Goal: Check status: Check status

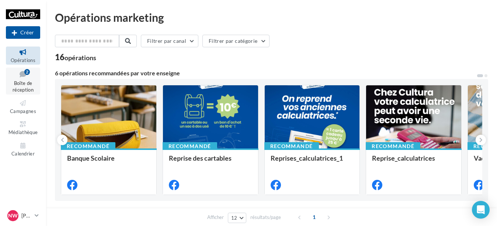
click at [27, 73] on div "2" at bounding box center [27, 72] width 6 height 6
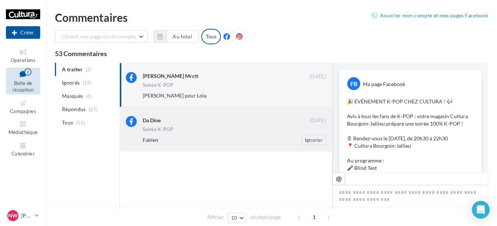
click at [231, 130] on div "Soirée K-POP" at bounding box center [234, 130] width 183 height 6
click at [310, 98] on button "Ignorer" at bounding box center [314, 95] width 24 height 10
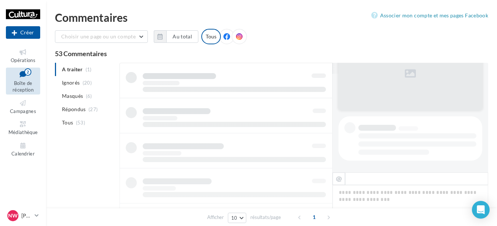
scroll to position [0, 0]
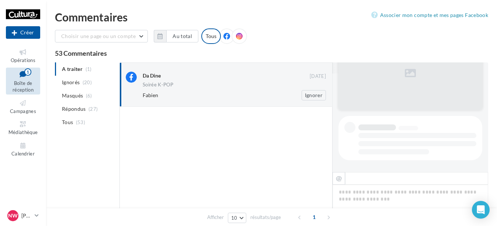
click at [241, 93] on div "Fabien" at bounding box center [210, 95] width 135 height 7
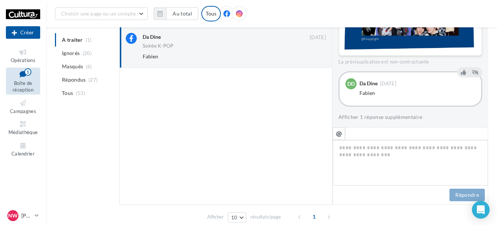
scroll to position [3, 0]
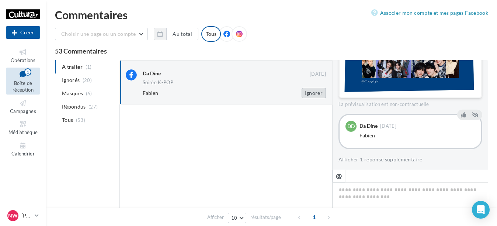
click at [314, 95] on button "Ignorer" at bounding box center [314, 93] width 24 height 10
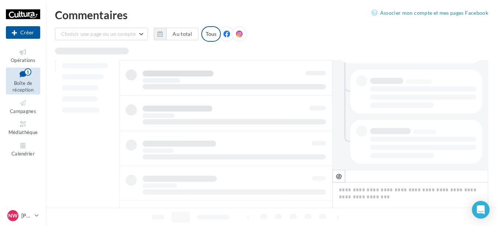
scroll to position [193, 0]
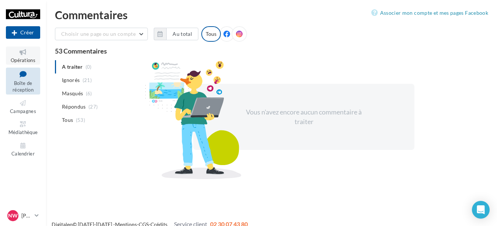
click at [20, 62] on span "Opérations" at bounding box center [23, 60] width 25 height 6
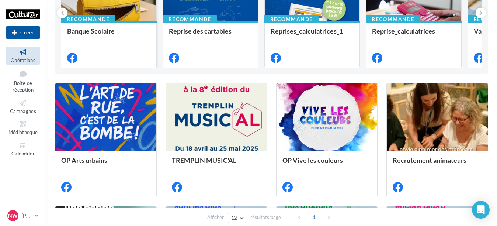
scroll to position [148, 0]
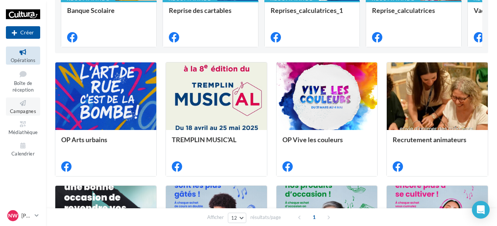
click at [27, 113] on span "Campagnes" at bounding box center [23, 111] width 26 height 6
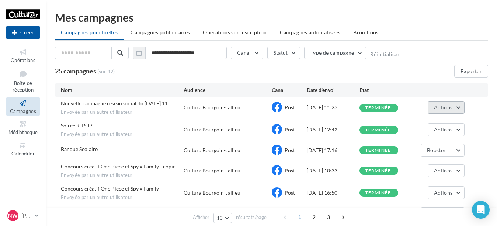
click at [453, 111] on button "Actions" at bounding box center [446, 107] width 37 height 13
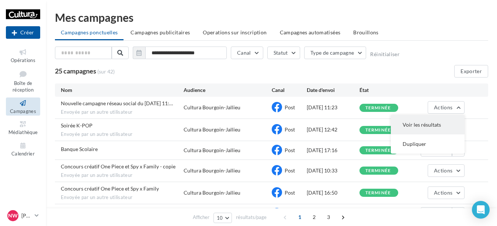
click at [426, 121] on button "Voir les résultats" at bounding box center [428, 124] width 74 height 19
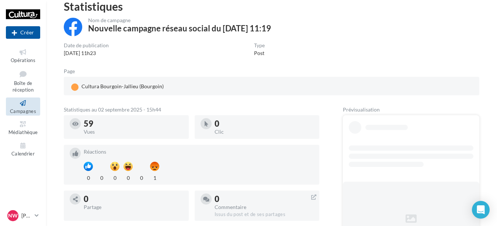
scroll to position [74, 0]
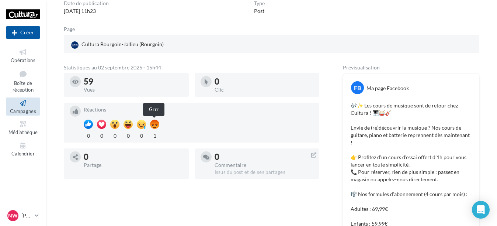
click at [157, 126] on div at bounding box center [154, 124] width 9 height 9
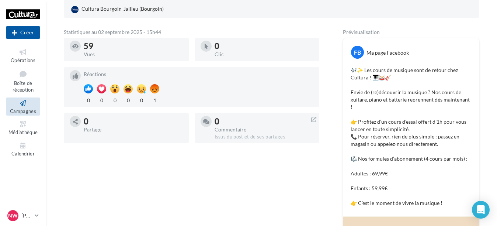
scroll to position [111, 0]
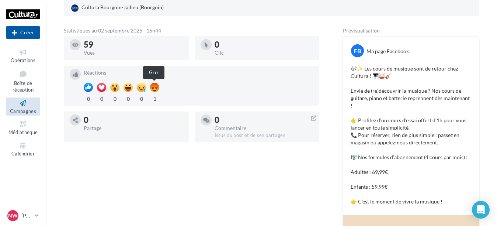
click at [155, 87] on div at bounding box center [154, 87] width 9 height 9
click at [24, 78] on icon at bounding box center [23, 74] width 30 height 10
